Goal: Find specific page/section: Find specific page/section

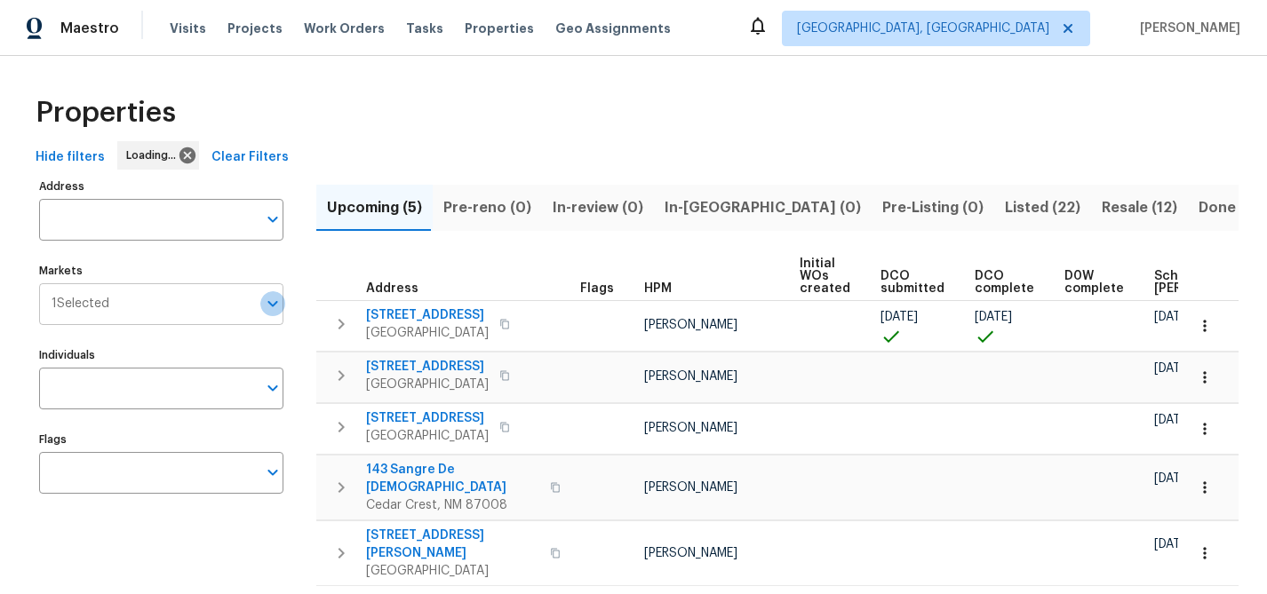
click at [275, 307] on icon "Open" at bounding box center [272, 303] width 21 height 21
click at [276, 305] on icon "Open" at bounding box center [272, 303] width 21 height 21
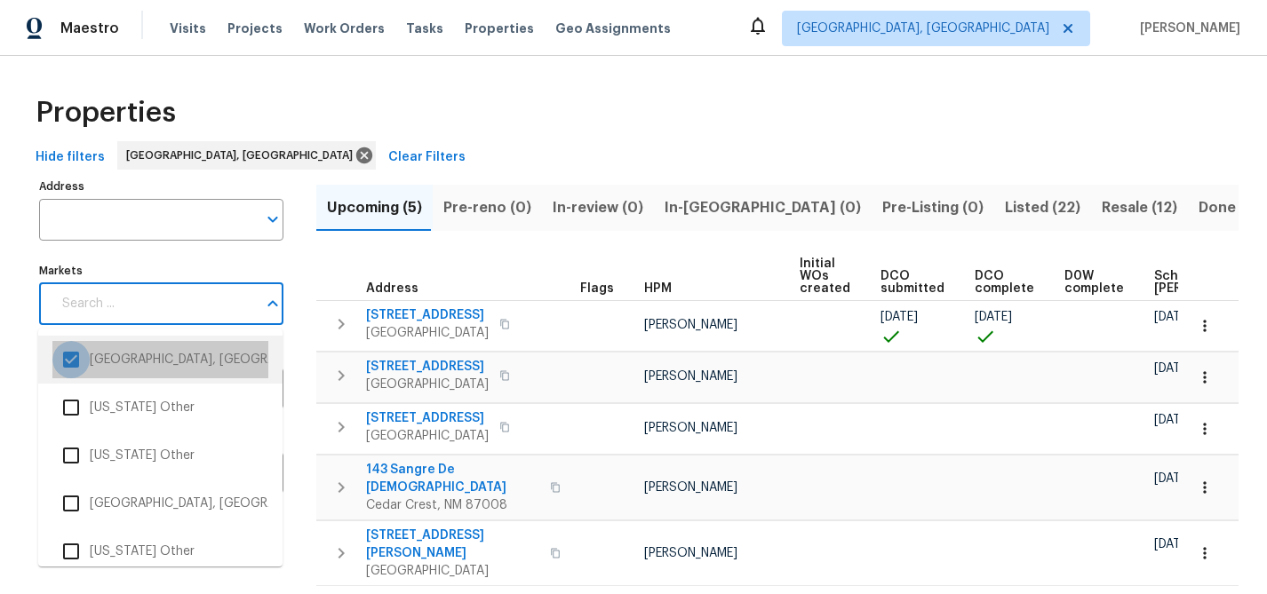
click at [72, 366] on input "checkbox" at bounding box center [70, 359] width 37 height 37
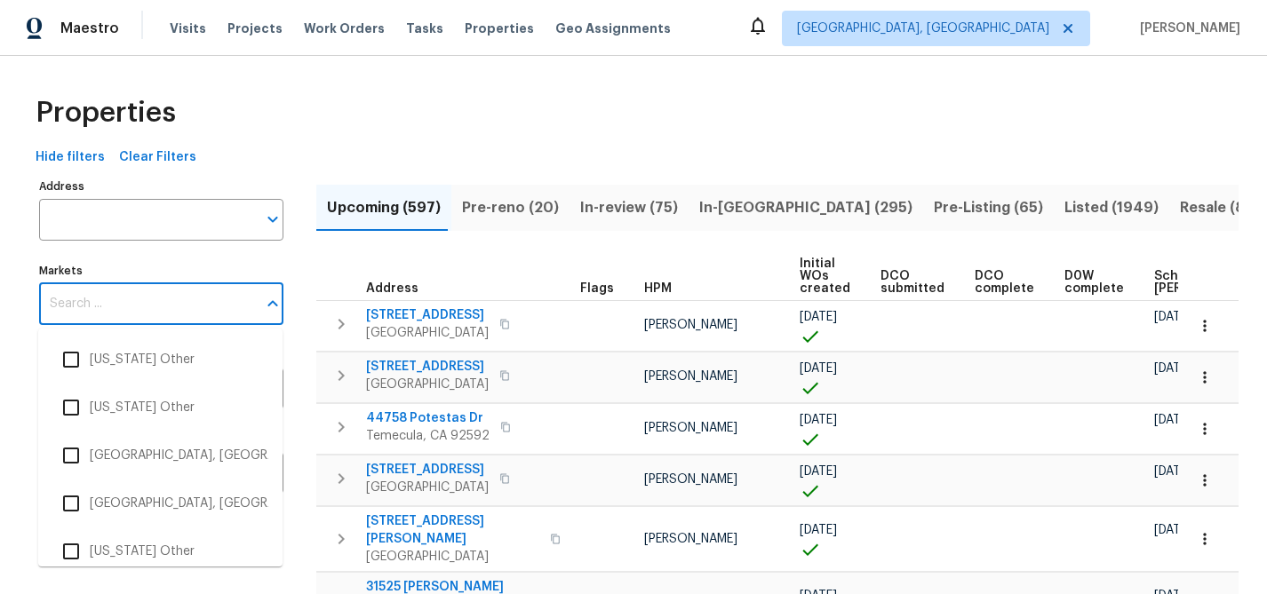
click at [177, 304] on input "Markets" at bounding box center [148, 304] width 218 height 42
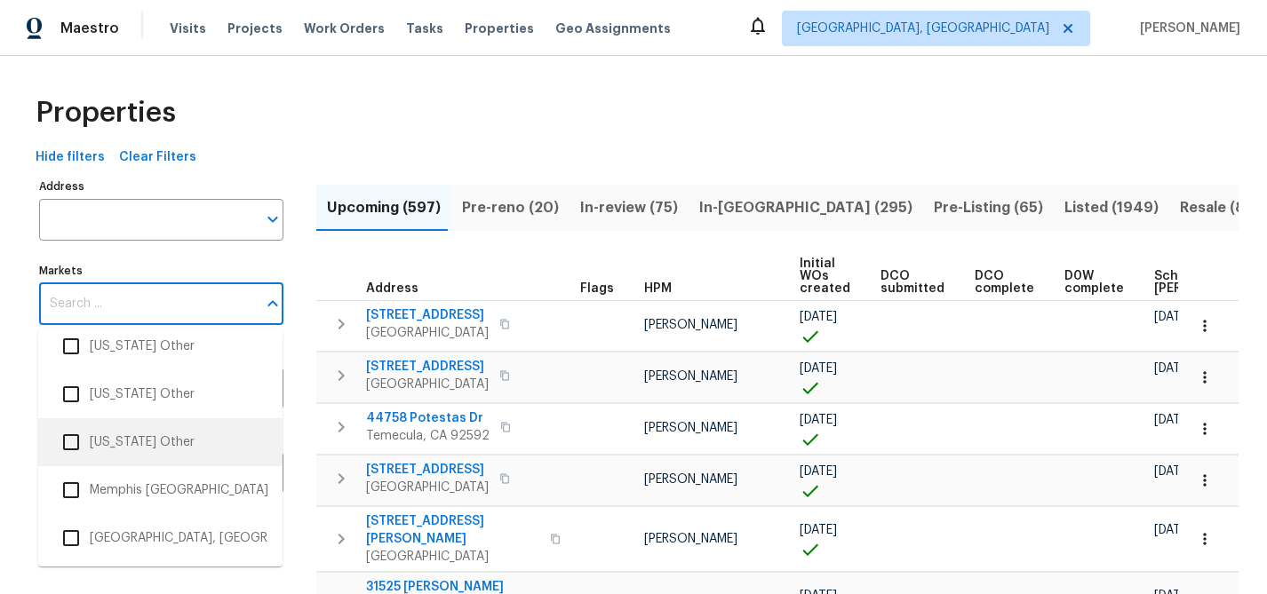
scroll to position [2986, 0]
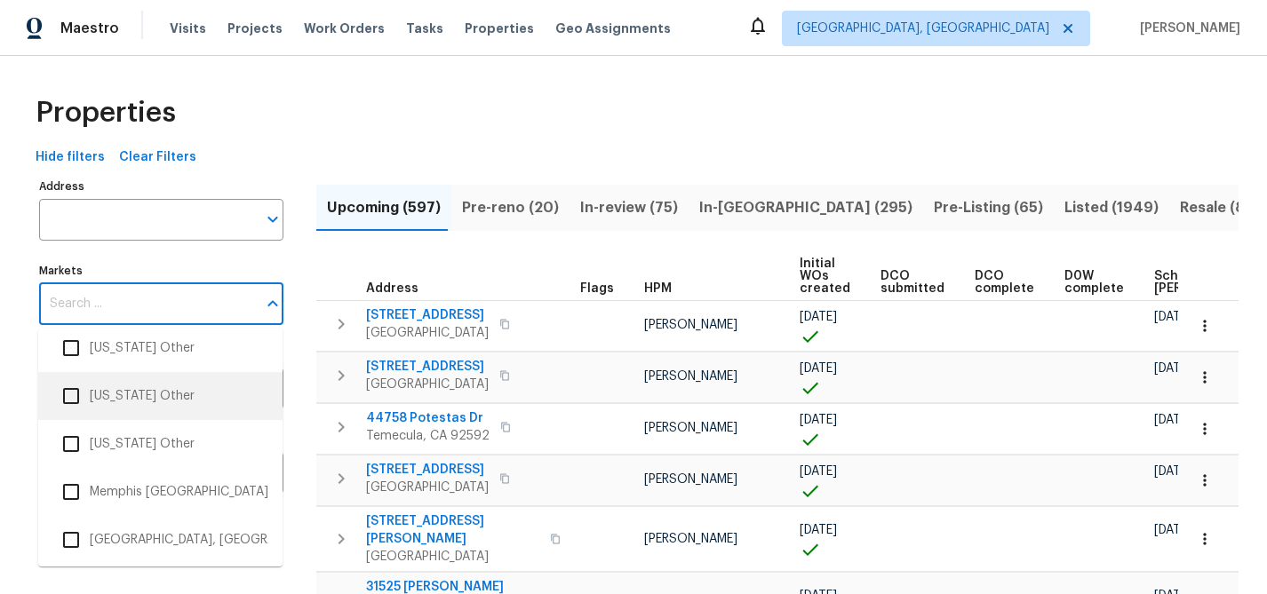
click at [70, 401] on input "checkbox" at bounding box center [70, 396] width 37 height 37
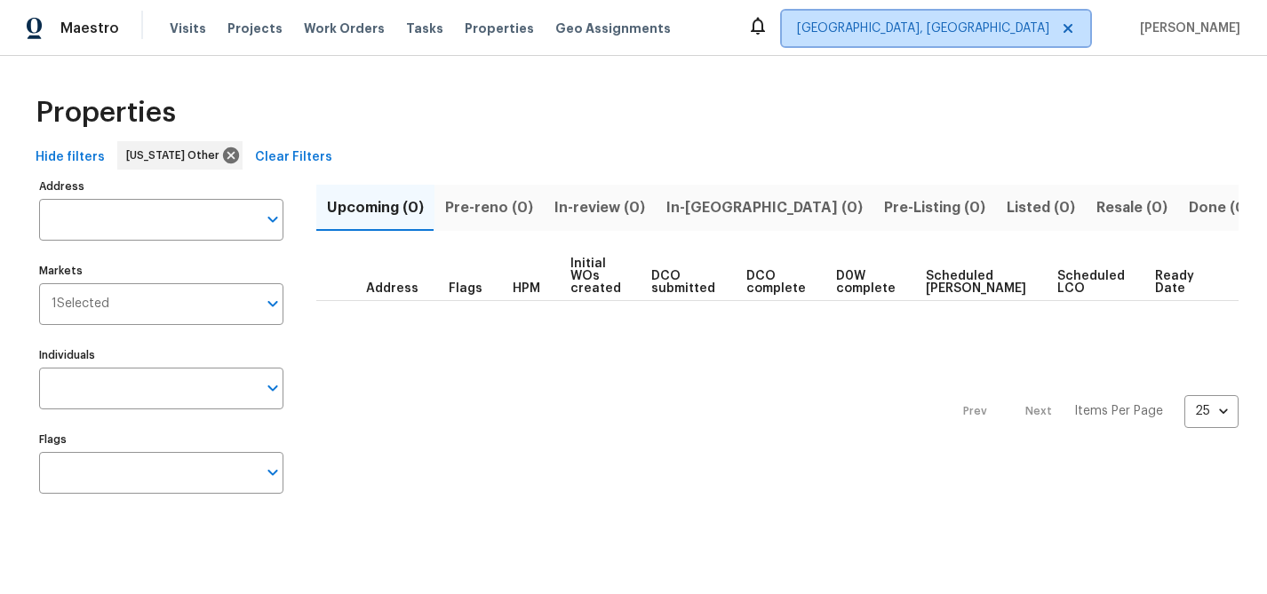
click at [1075, 26] on icon at bounding box center [1068, 28] width 14 height 14
click at [266, 306] on icon "Open" at bounding box center [272, 303] width 21 height 21
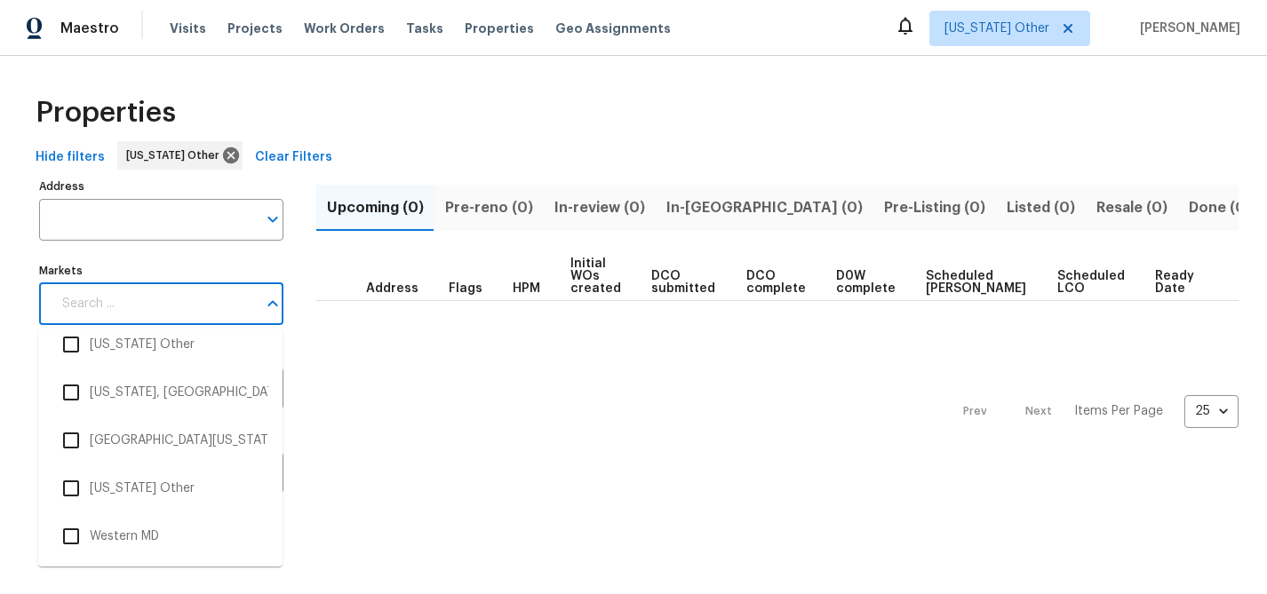
scroll to position [6093, 0]
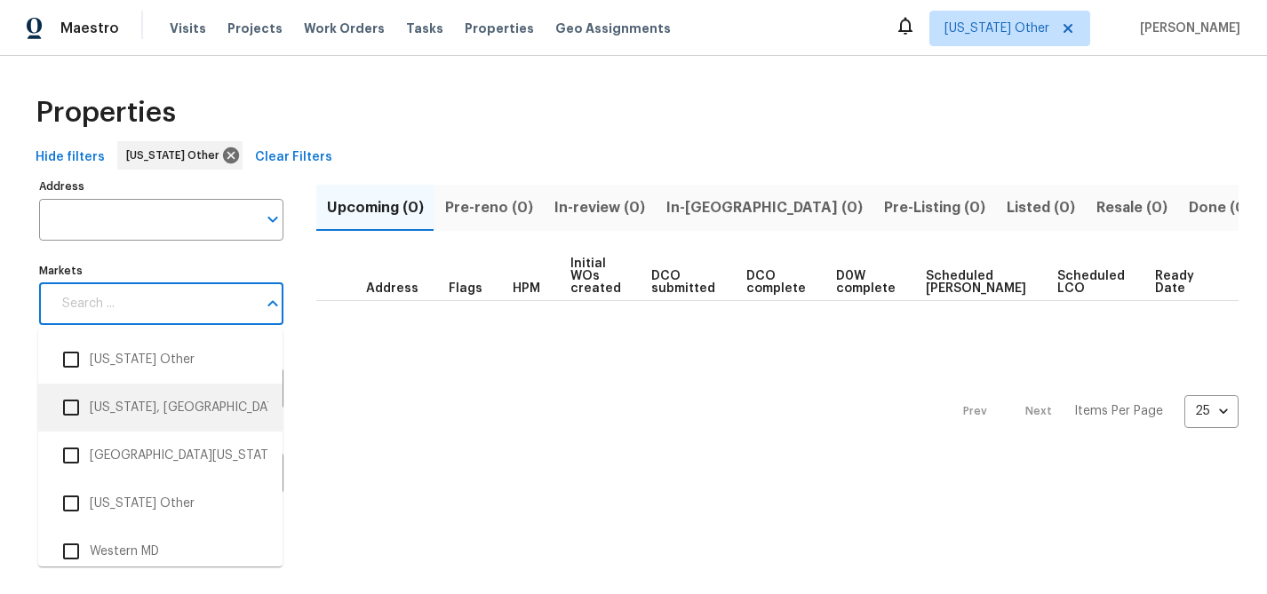
click at [71, 408] on input "checkbox" at bounding box center [70, 407] width 37 height 37
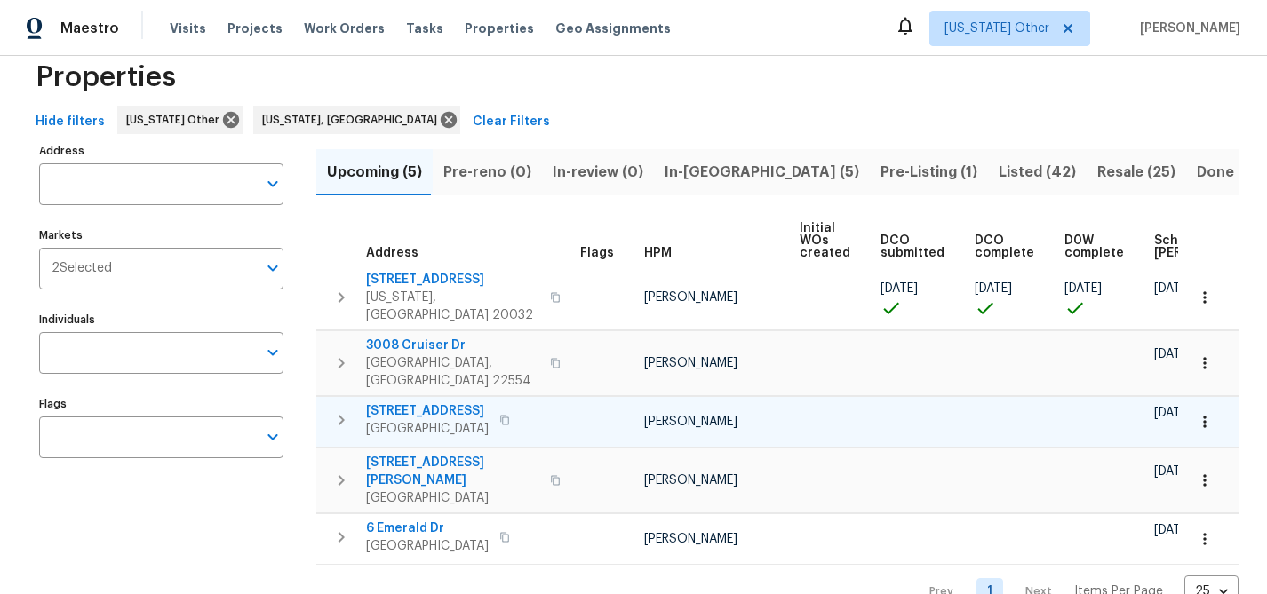
scroll to position [9, 0]
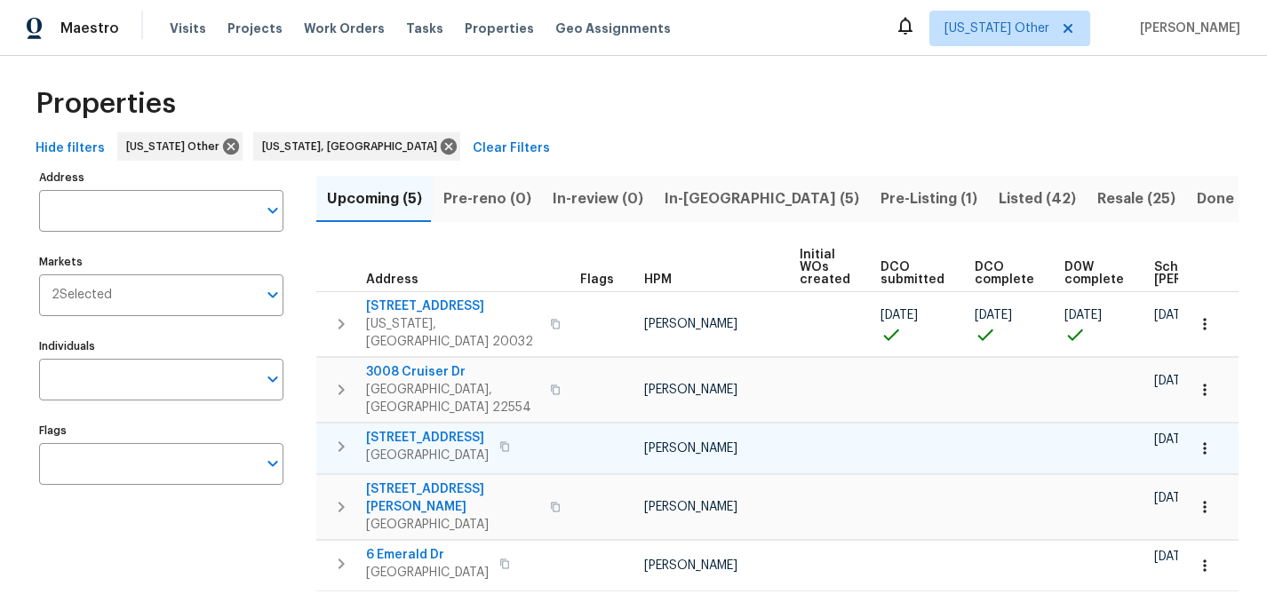
click at [397, 429] on span "1418 8th St" at bounding box center [427, 438] width 123 height 18
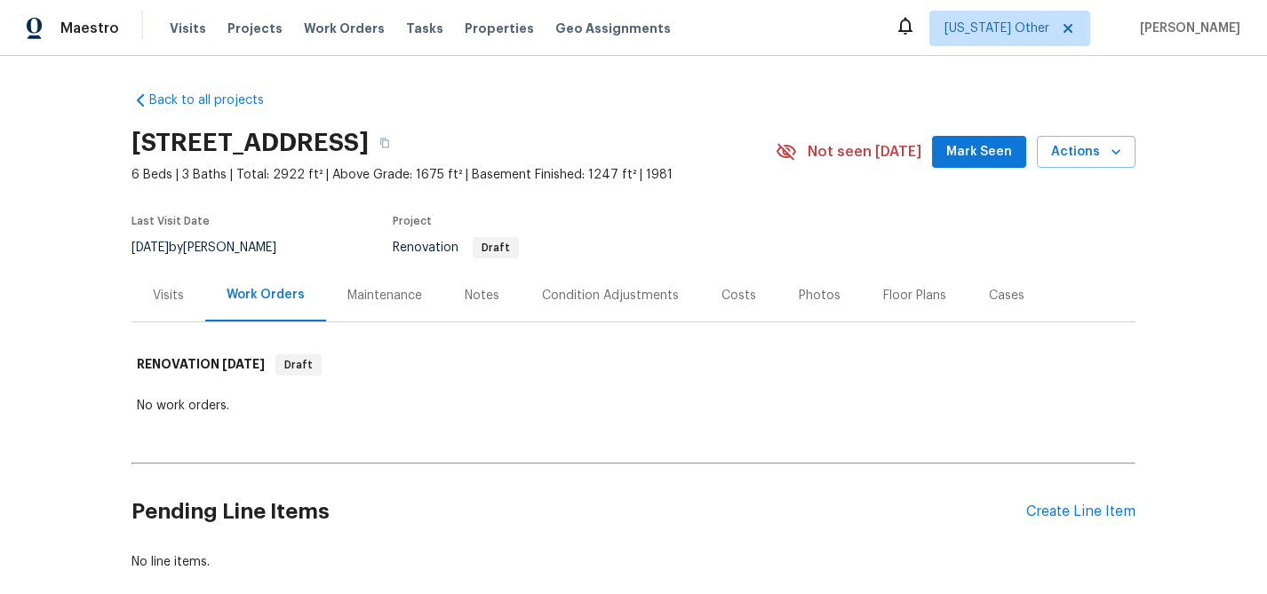
drag, startPoint x: 402, startPoint y: 145, endPoint x: 131, endPoint y: 141, distance: 271.9
click at [131, 141] on h2 "[STREET_ADDRESS]" at bounding box center [249, 143] width 237 height 18
copy h2 "[STREET_ADDRESS]"
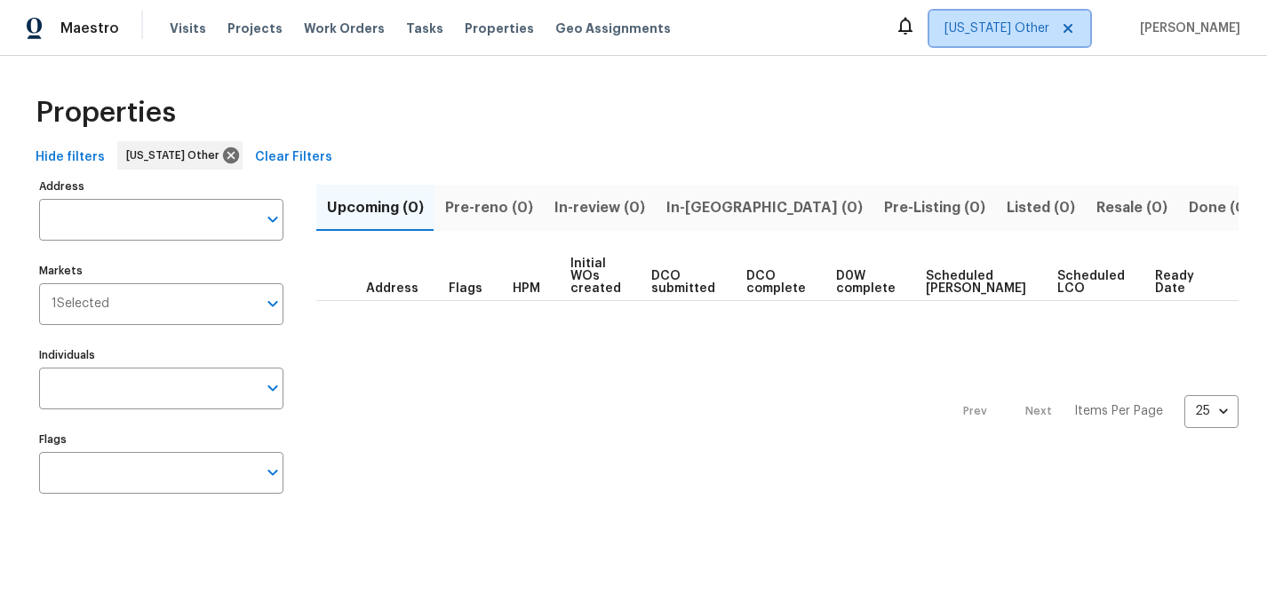
click at [1075, 23] on icon at bounding box center [1068, 28] width 14 height 14
click at [273, 302] on icon "Open" at bounding box center [272, 303] width 21 height 21
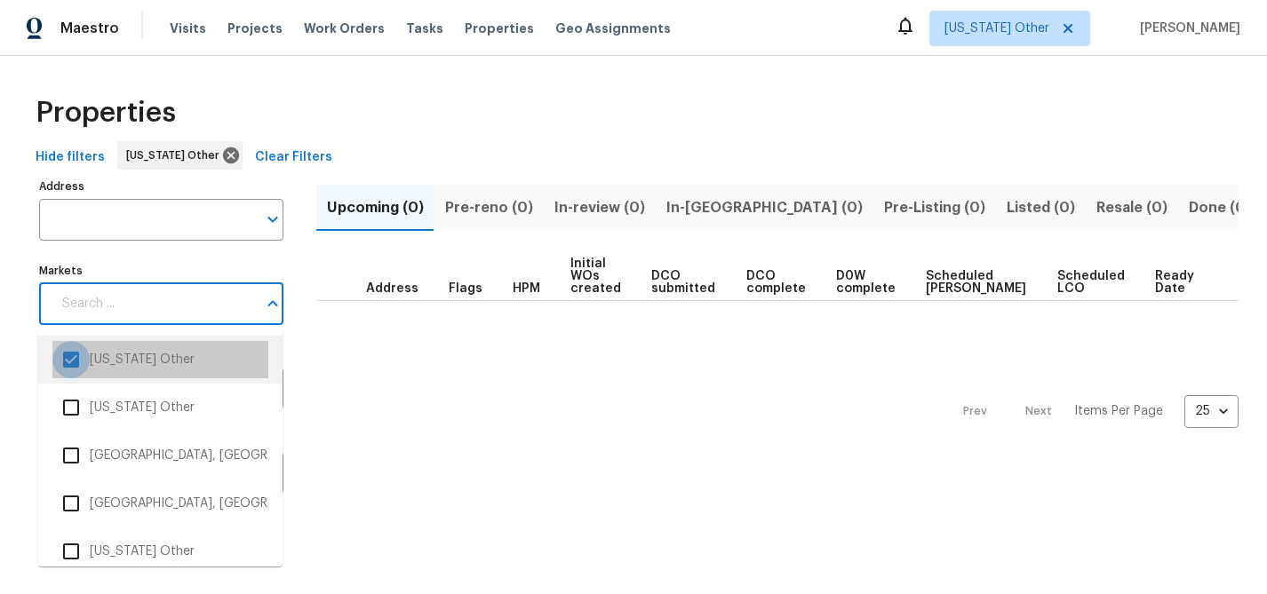
click at [73, 360] on input "checkbox" at bounding box center [70, 359] width 37 height 37
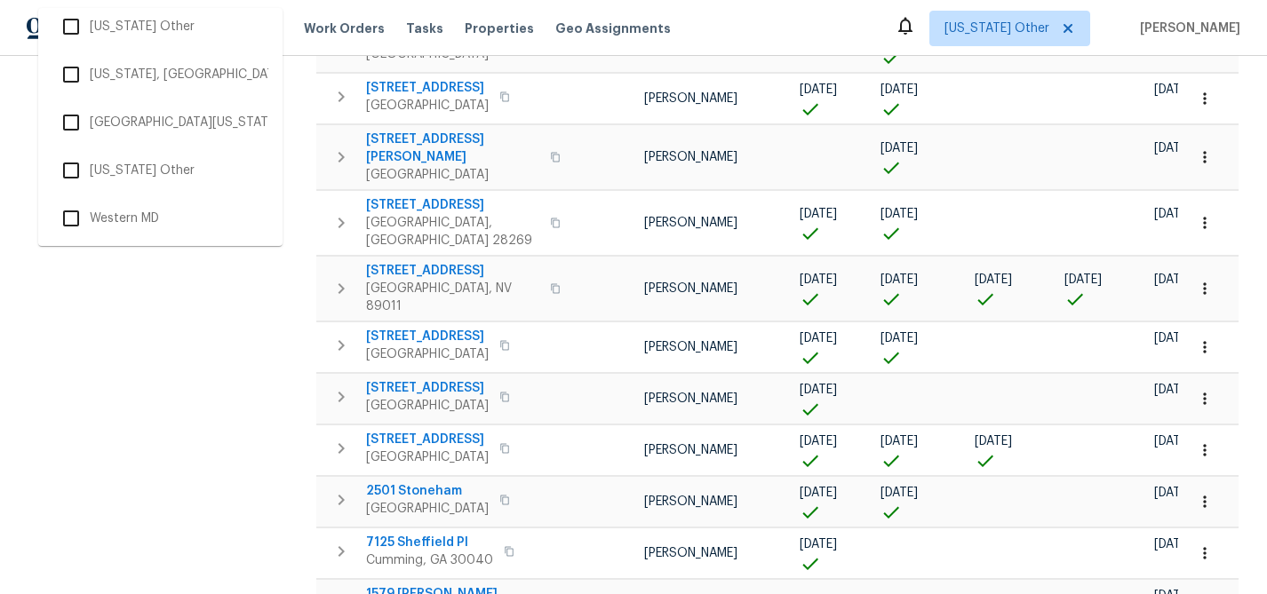
scroll to position [6079, 0]
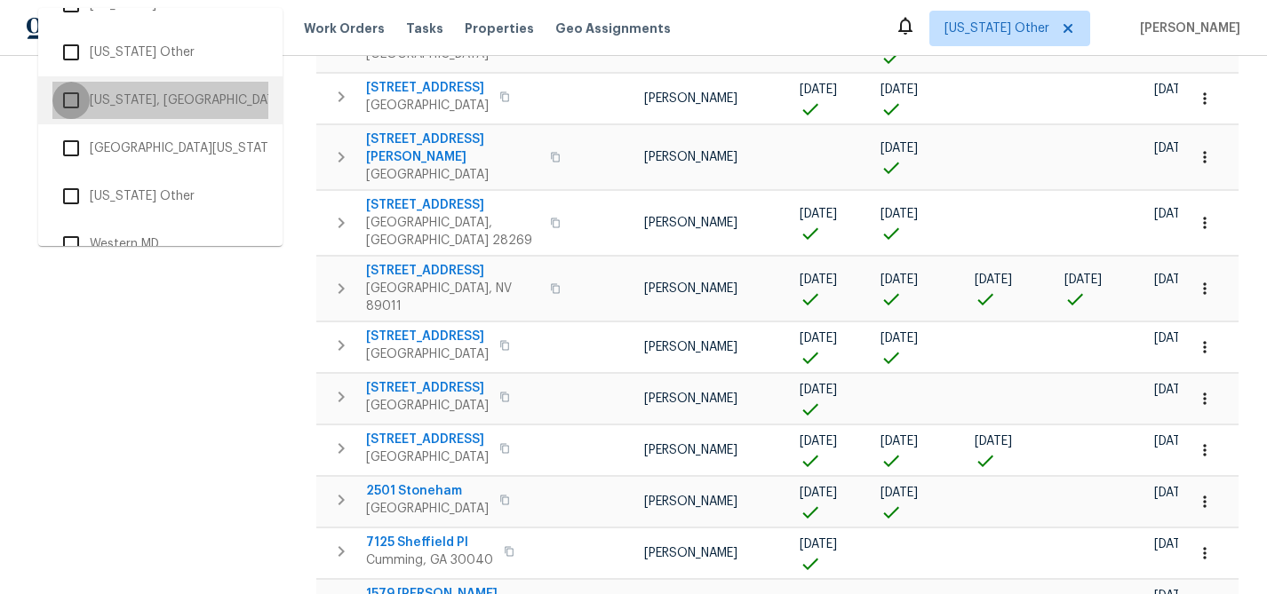
click at [73, 100] on input "checkbox" at bounding box center [70, 100] width 37 height 37
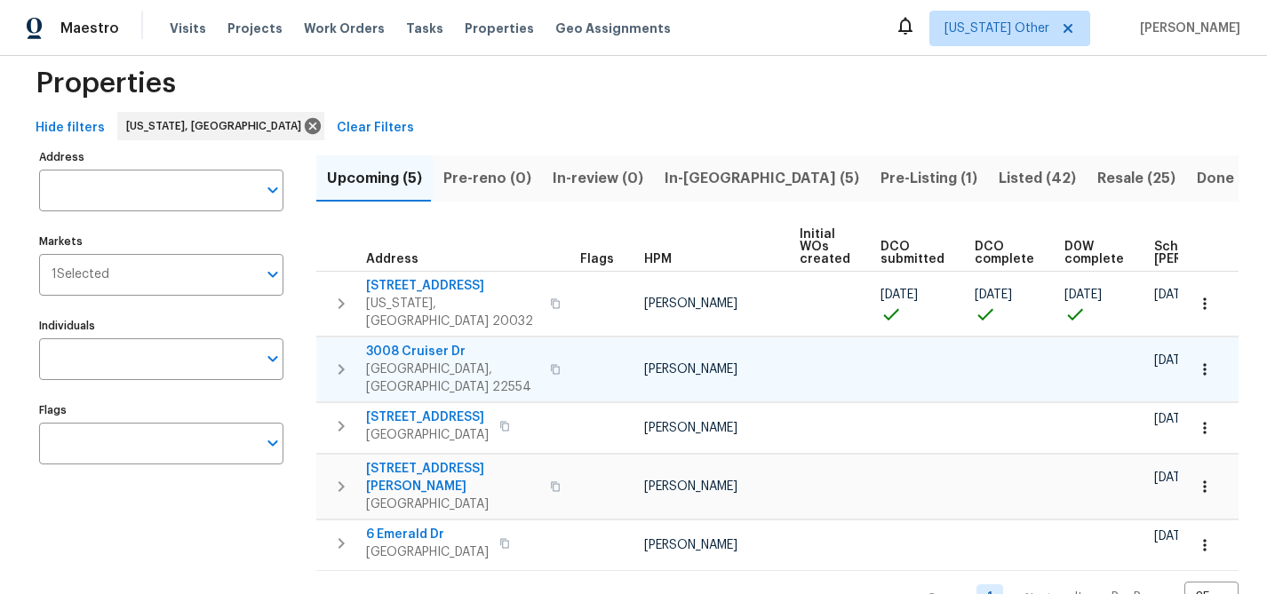
scroll to position [36, 0]
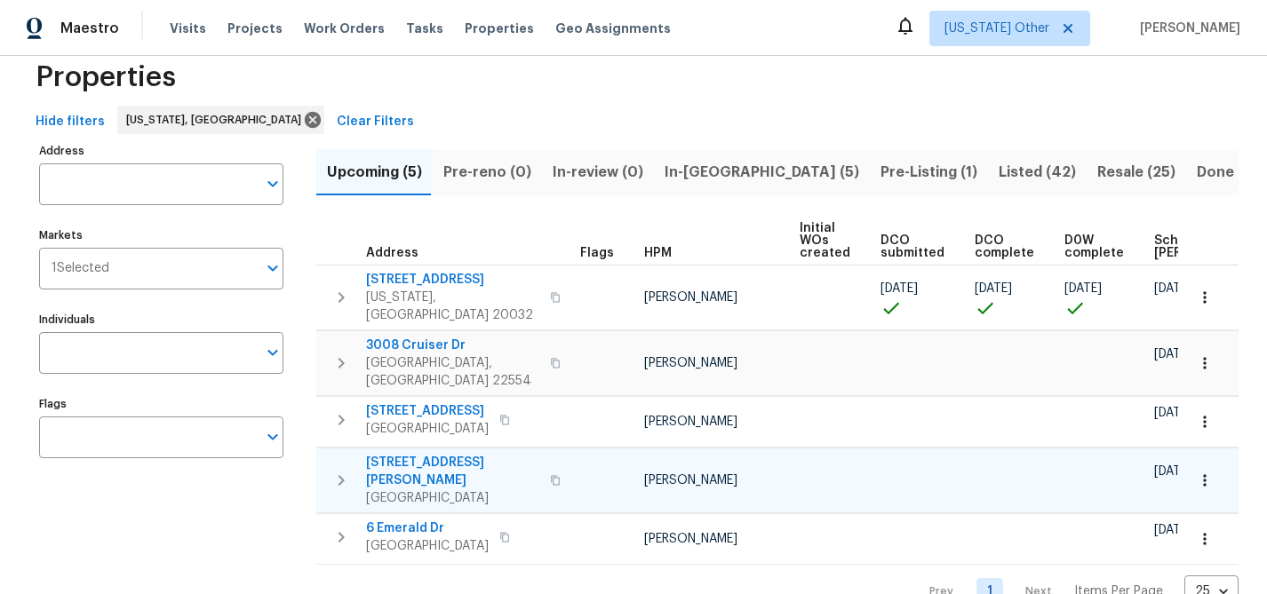
click at [404, 454] on span "12 Willow Woods Dr" at bounding box center [452, 472] width 173 height 36
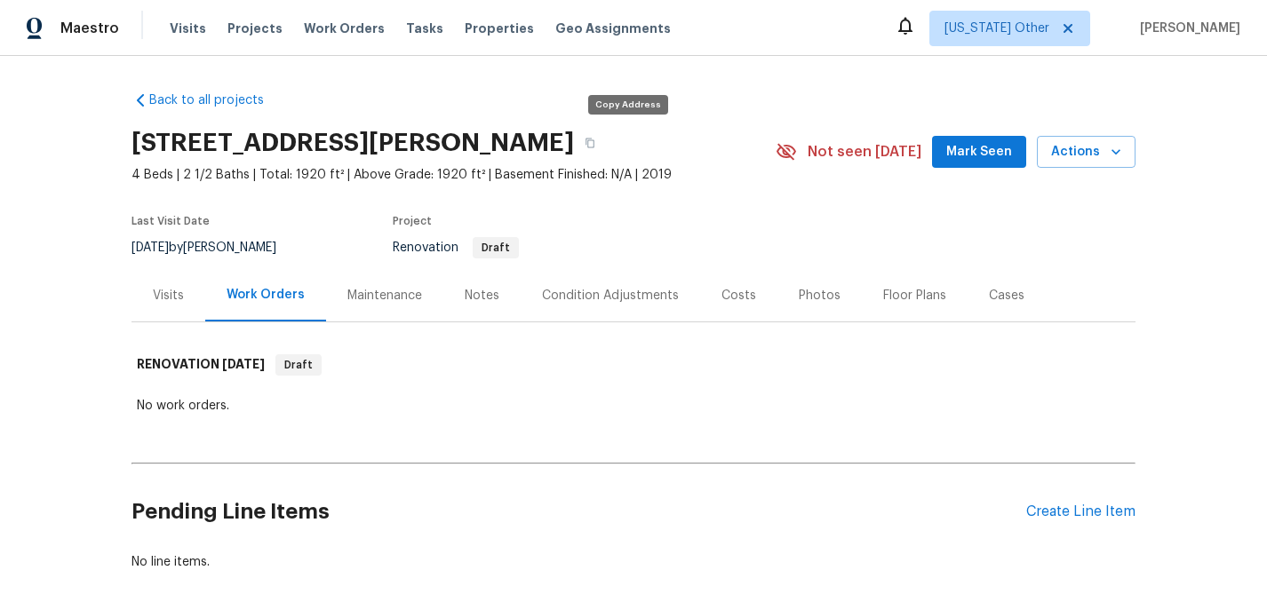
drag, startPoint x: 132, startPoint y: 148, endPoint x: 609, endPoint y: 146, distance: 476.2
click at [609, 146] on div "12 Willow Woods Dr, La Plata, MD 20646" at bounding box center [453, 143] width 644 height 46
copy h2 "12 Willow Woods Dr, La Plata, MD 20646"
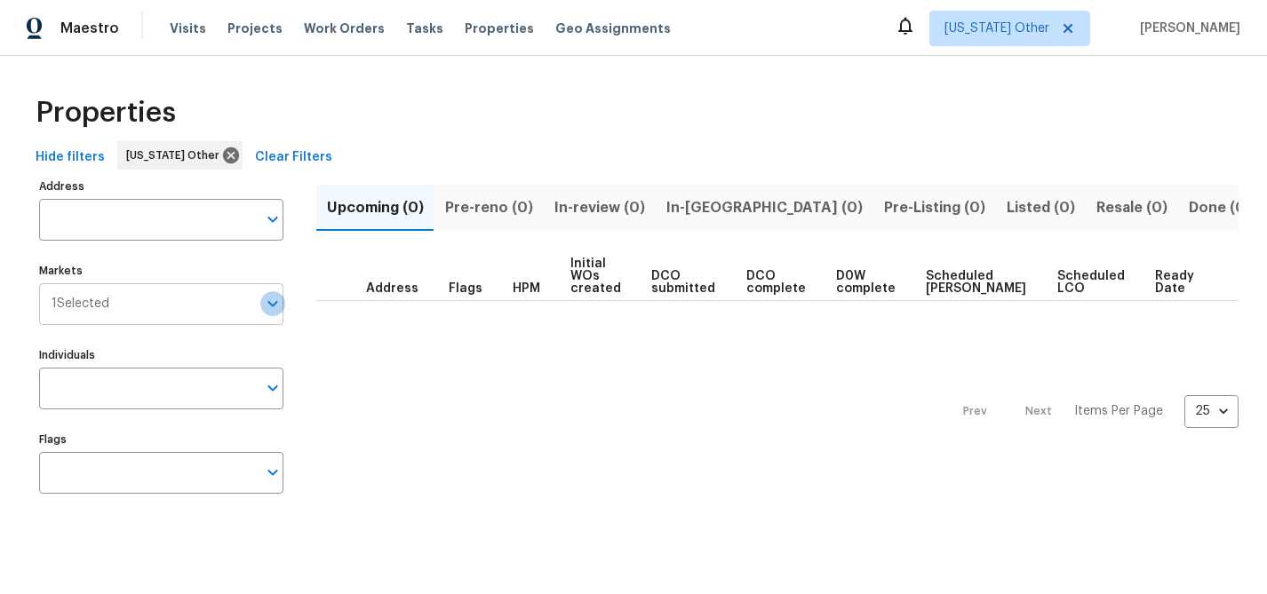
click at [279, 305] on icon "Open" at bounding box center [272, 303] width 21 height 21
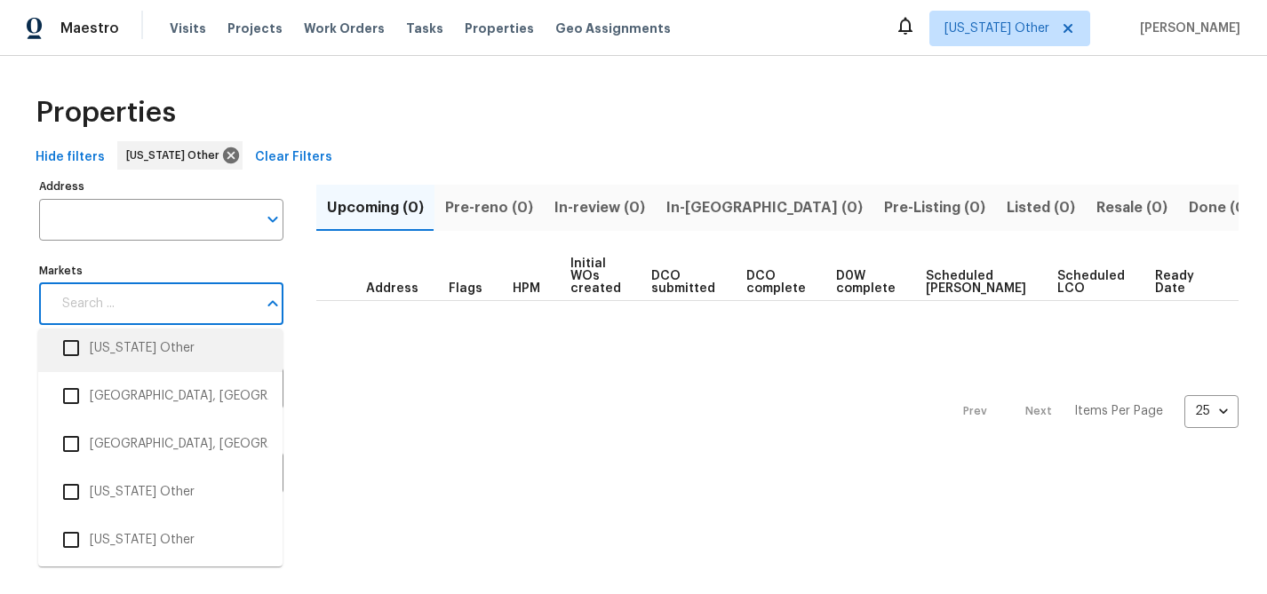
scroll to position [61, 0]
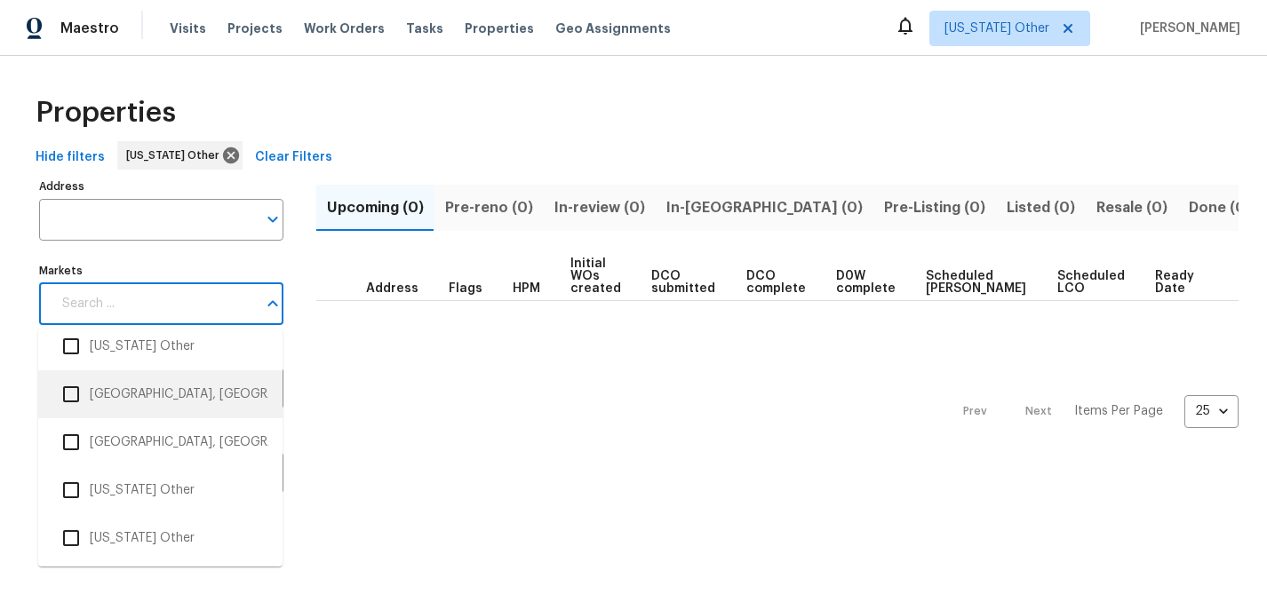
click at [69, 393] on input "checkbox" at bounding box center [70, 394] width 37 height 37
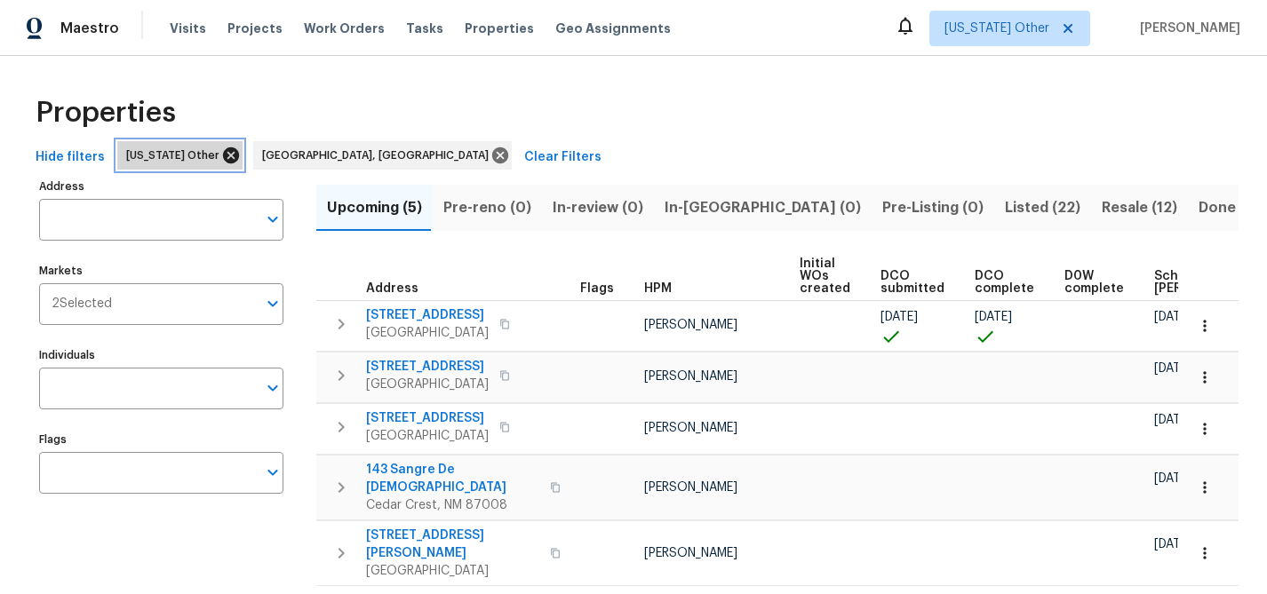
click at [223, 161] on icon at bounding box center [231, 155] width 16 height 16
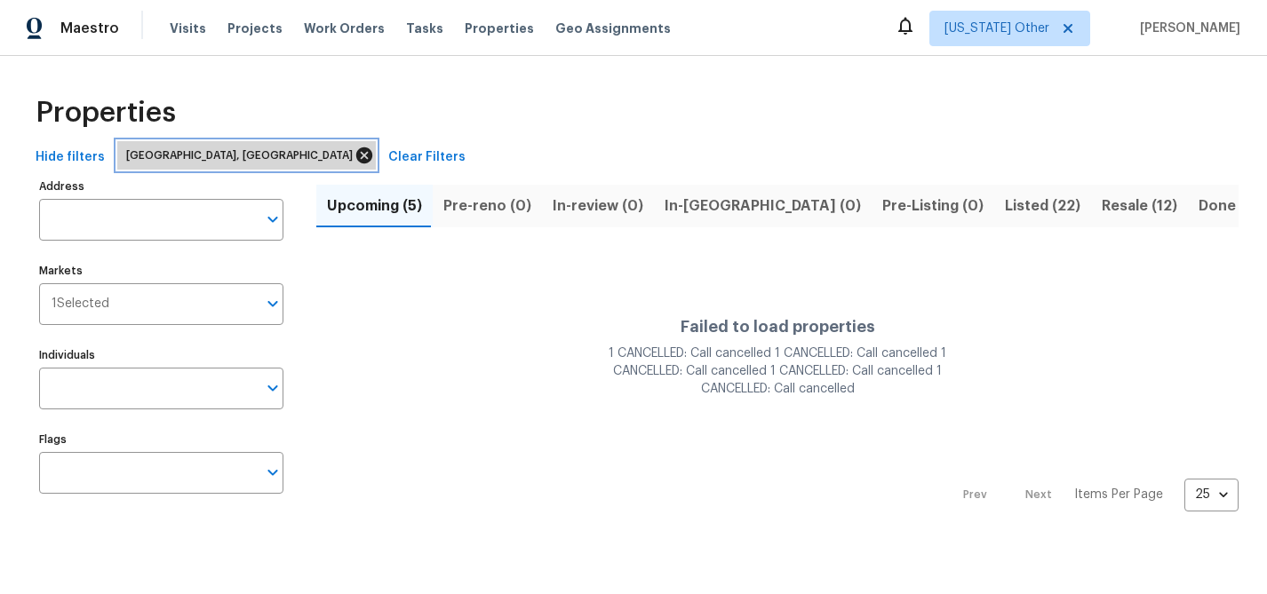
click at [356, 154] on icon at bounding box center [364, 155] width 16 height 16
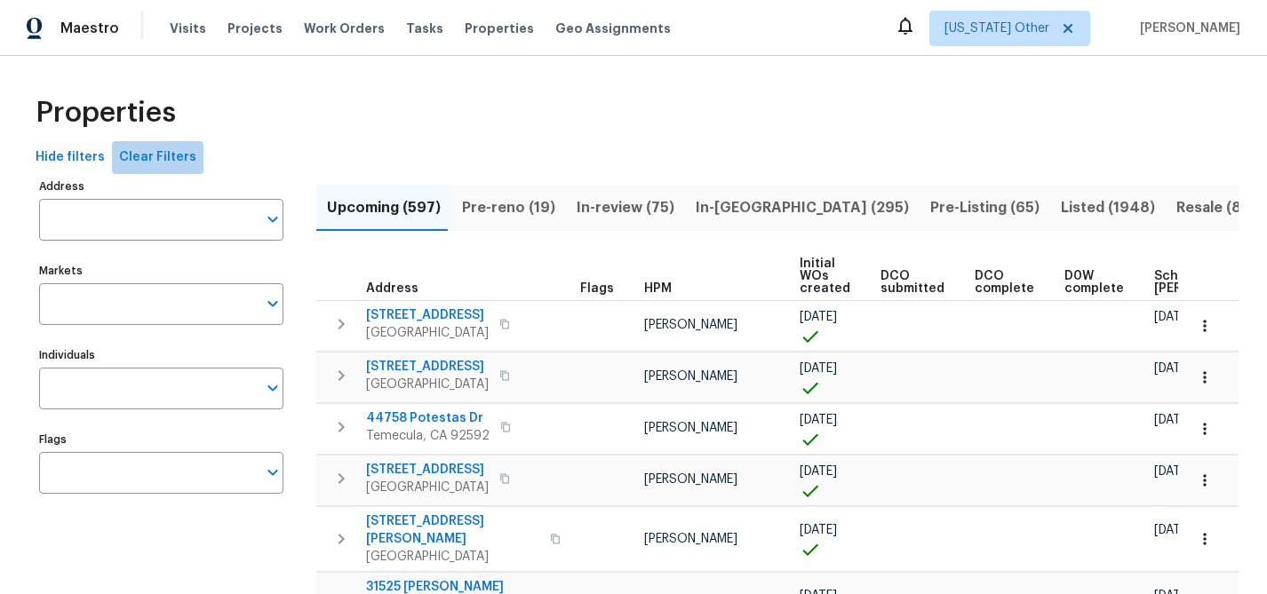
click at [167, 155] on span "Clear Filters" at bounding box center [157, 158] width 77 height 22
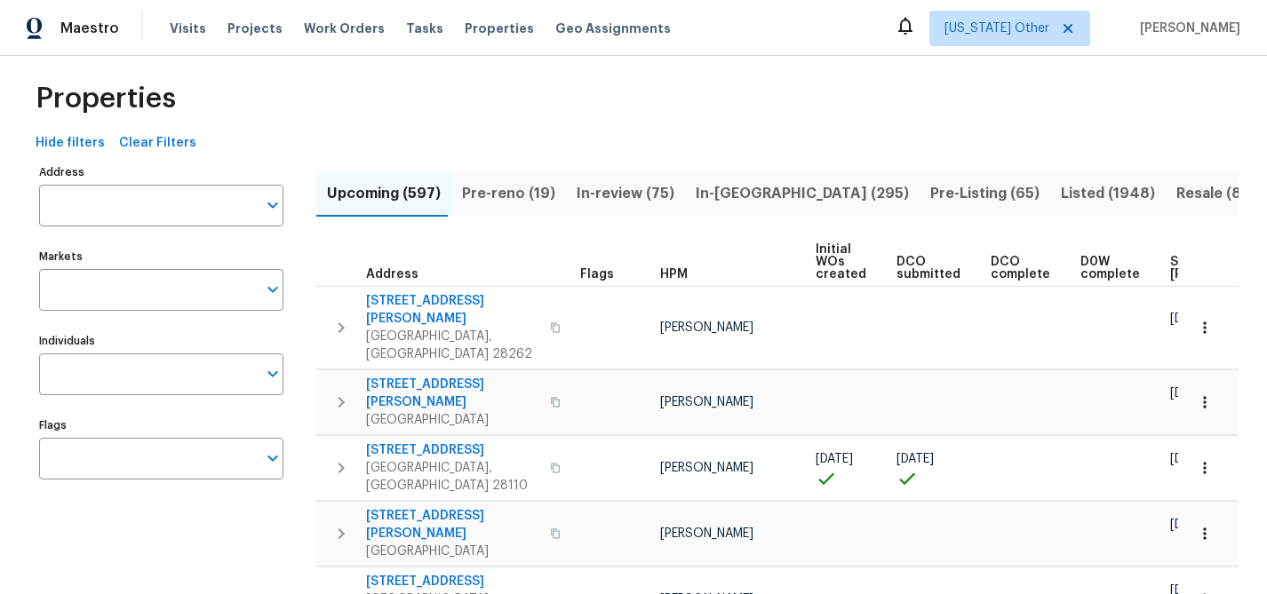
scroll to position [18, 0]
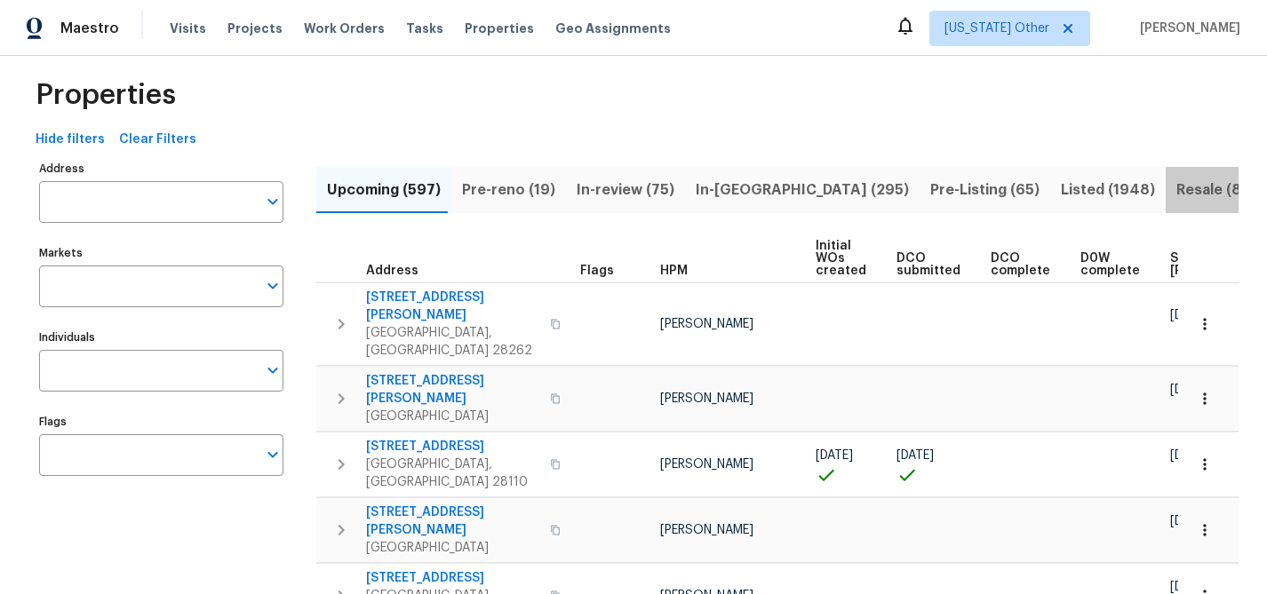
click at [1176, 190] on span "Resale (884)" at bounding box center [1221, 190] width 91 height 25
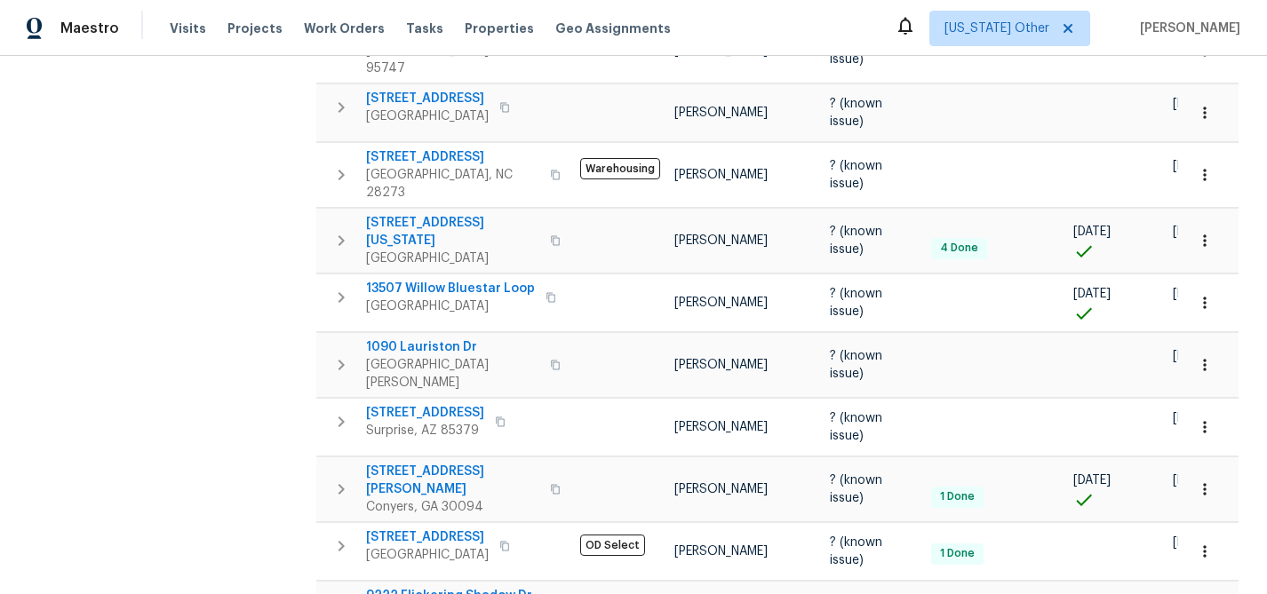
scroll to position [1244, 0]
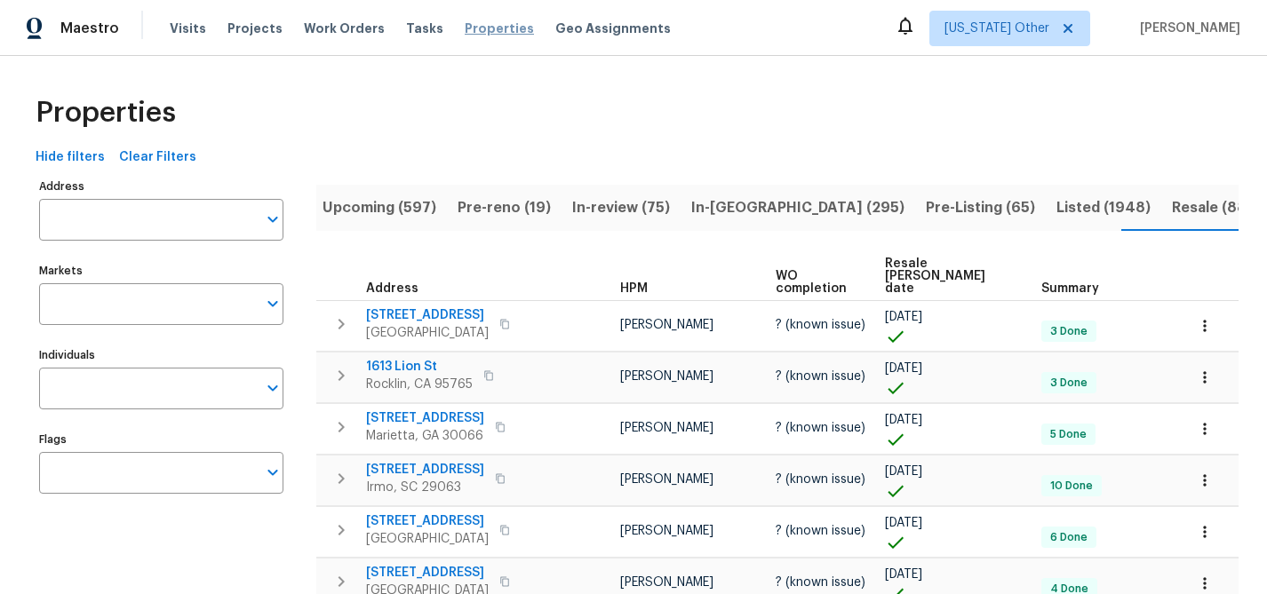
click at [465, 28] on span "Properties" at bounding box center [499, 29] width 69 height 18
